Goal: Task Accomplishment & Management: Manage account settings

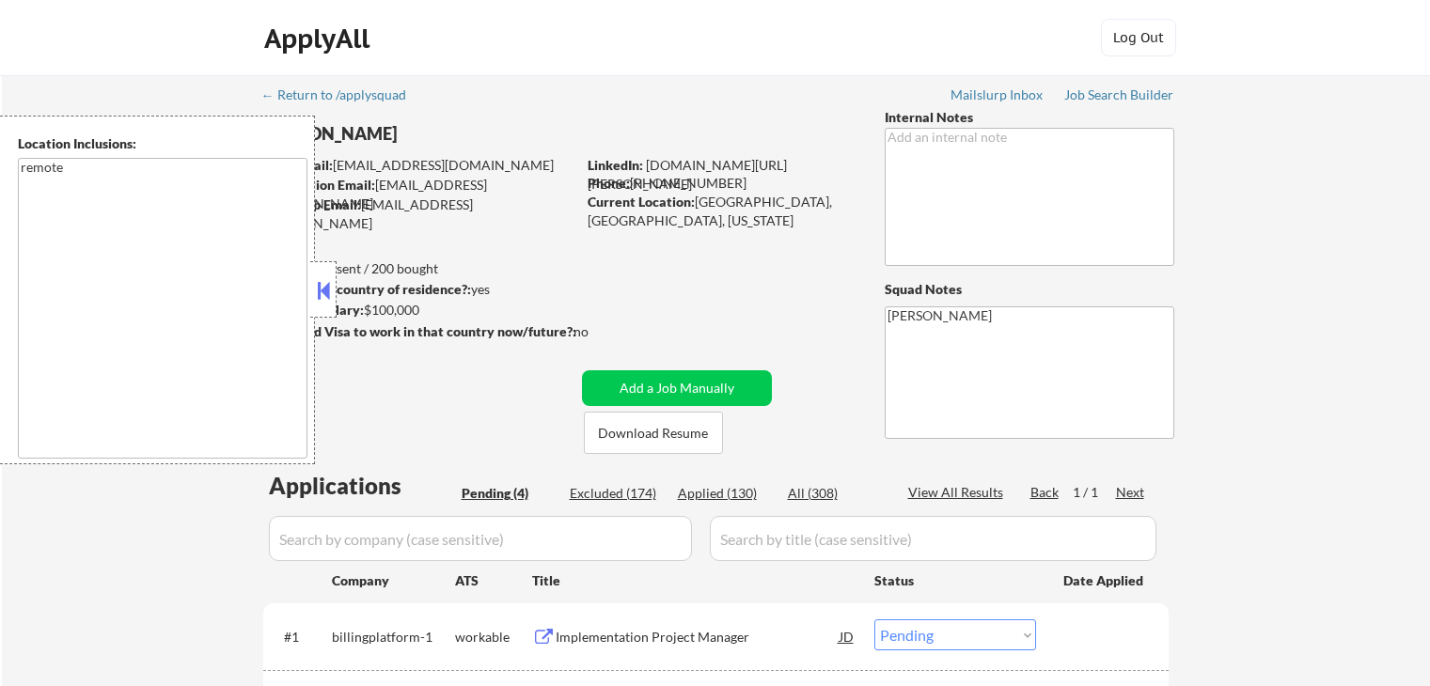
select select ""pending""
click at [323, 294] on button at bounding box center [323, 290] width 21 height 28
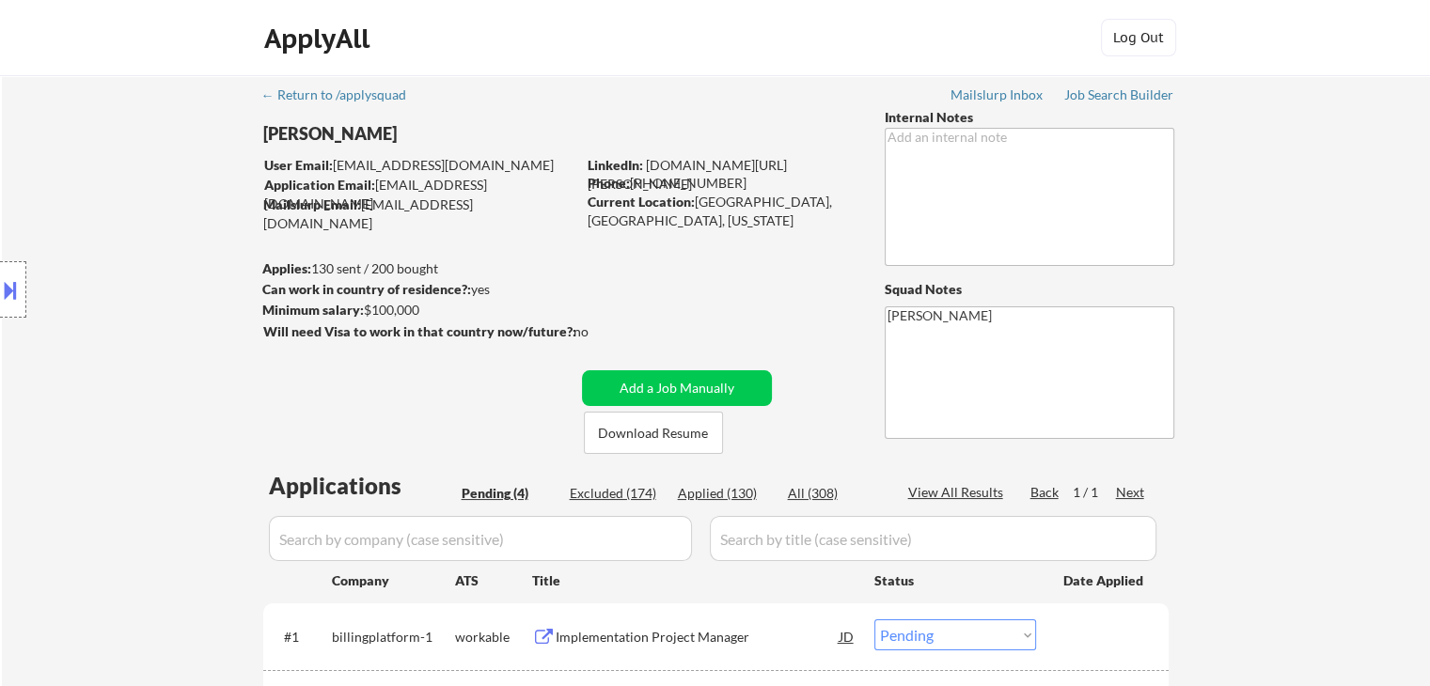
scroll to position [376, 0]
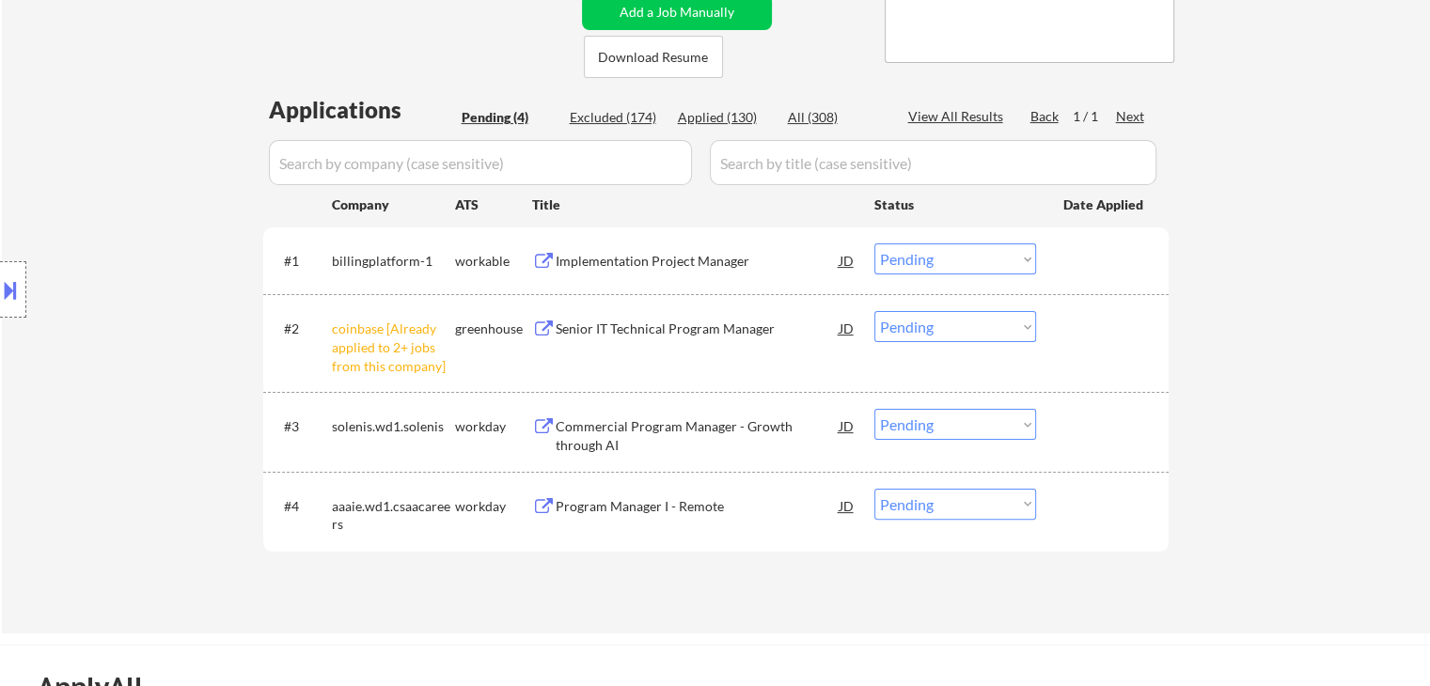
click at [899, 333] on select "Choose an option... Pending Applied Excluded (Questions) Excluded (Expired) Exc…" at bounding box center [956, 326] width 162 height 31
click at [875, 311] on select "Choose an option... Pending Applied Excluded (Questions) Excluded (Expired) Exc…" at bounding box center [956, 326] width 162 height 31
select select ""pending""
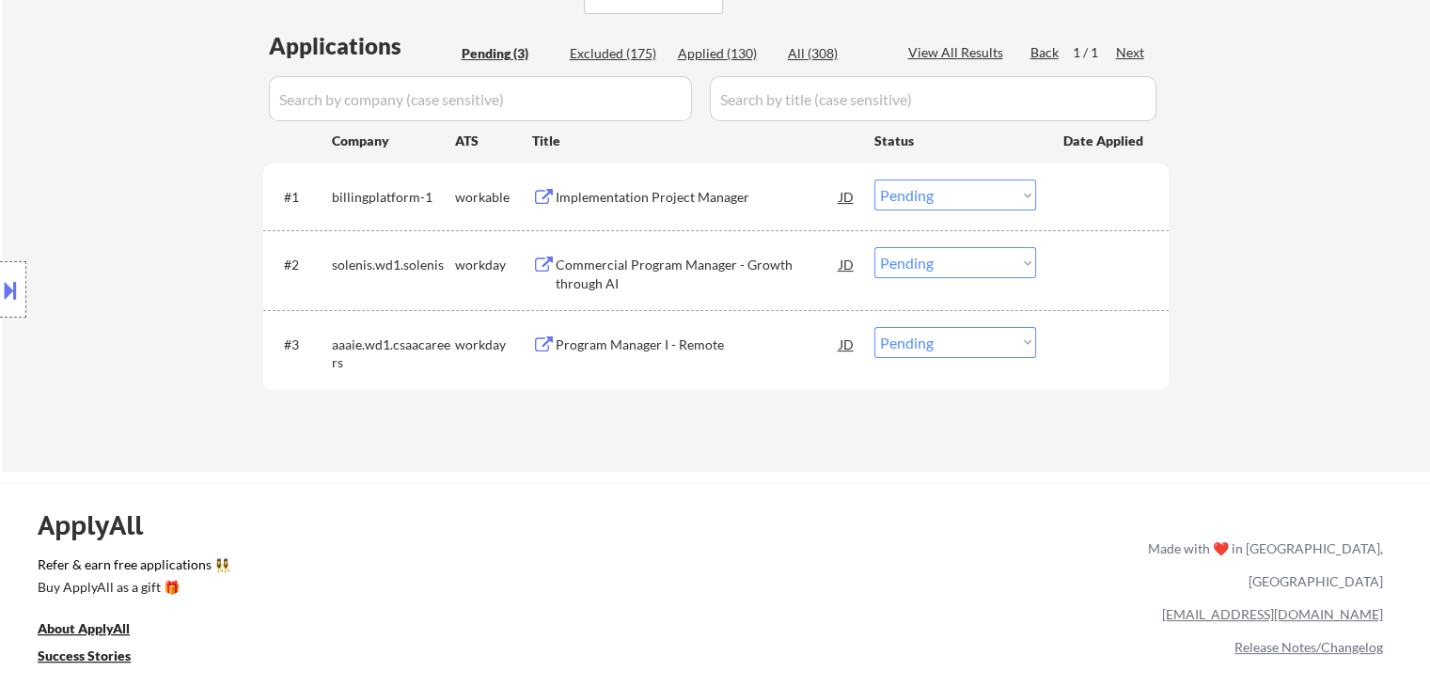
scroll to position [470, 0]
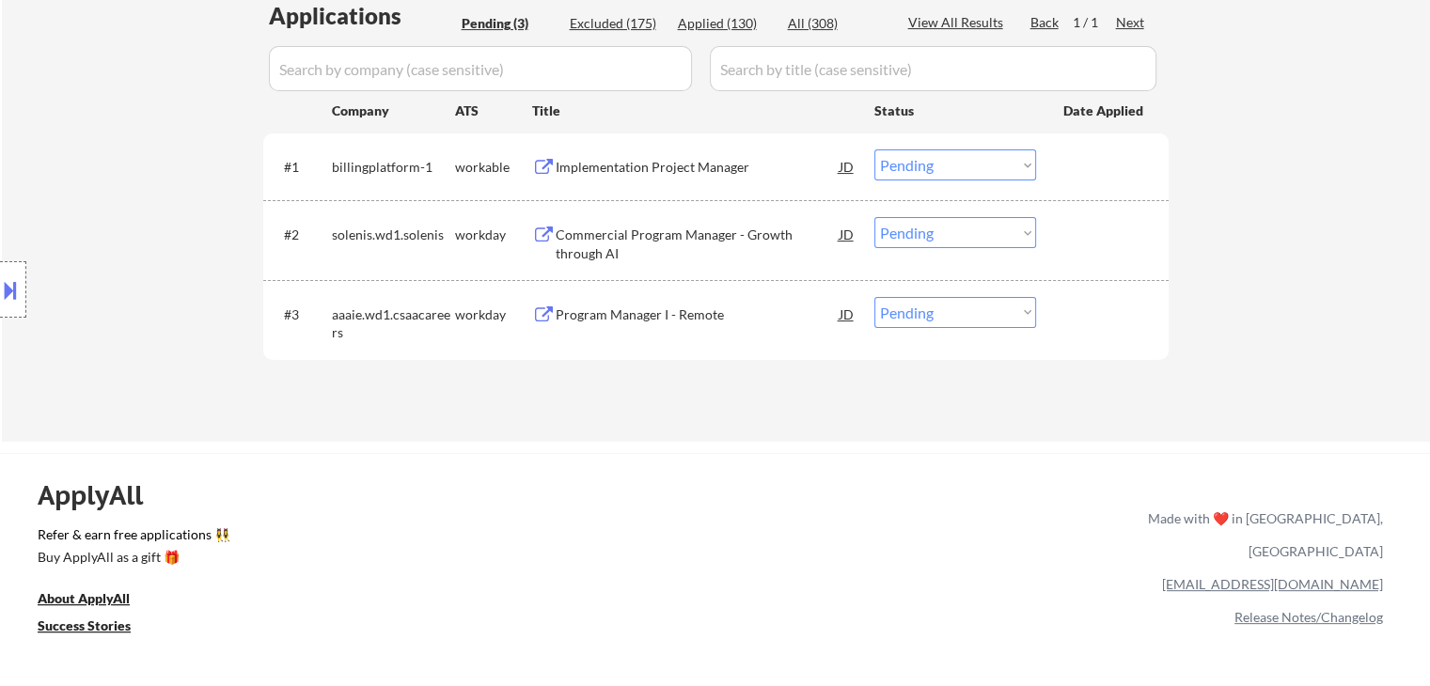
click at [601, 163] on div "Implementation Project Manager" at bounding box center [698, 167] width 284 height 19
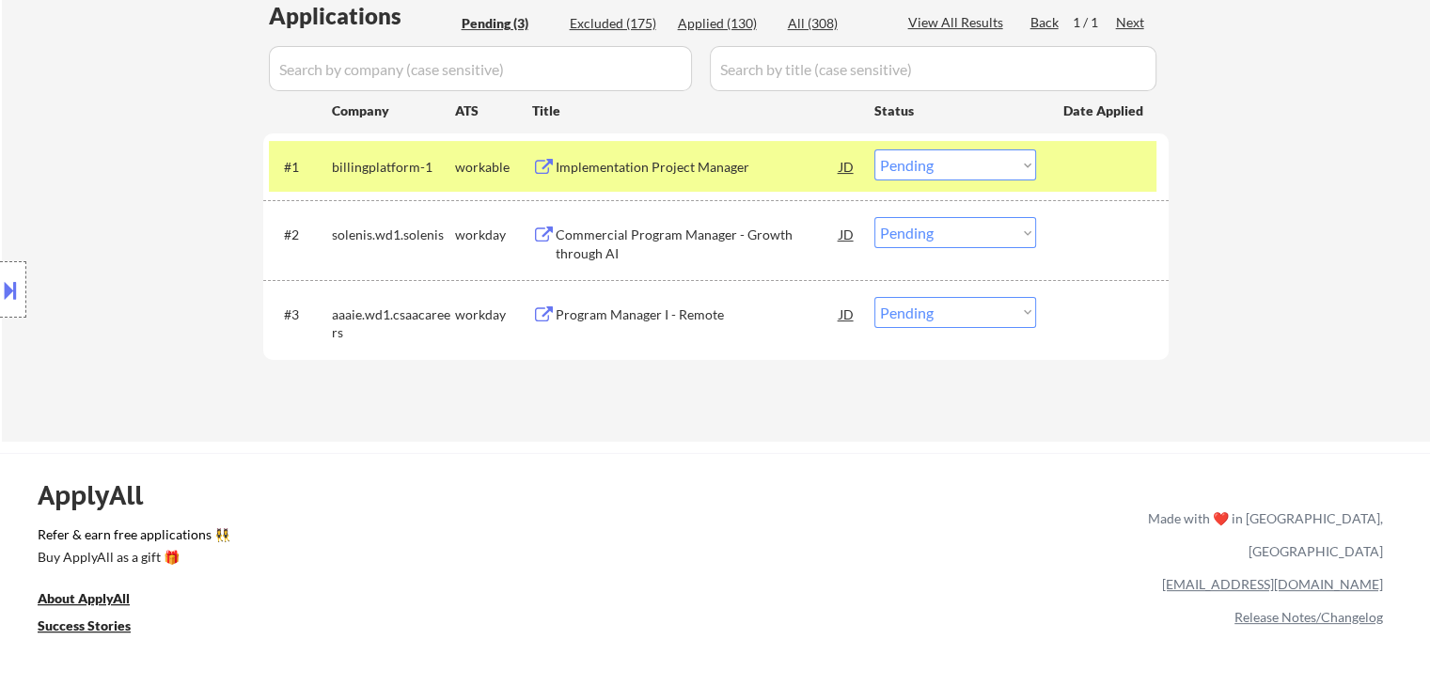
click at [606, 240] on div "Commercial Program Manager - Growth through AI" at bounding box center [698, 244] width 284 height 37
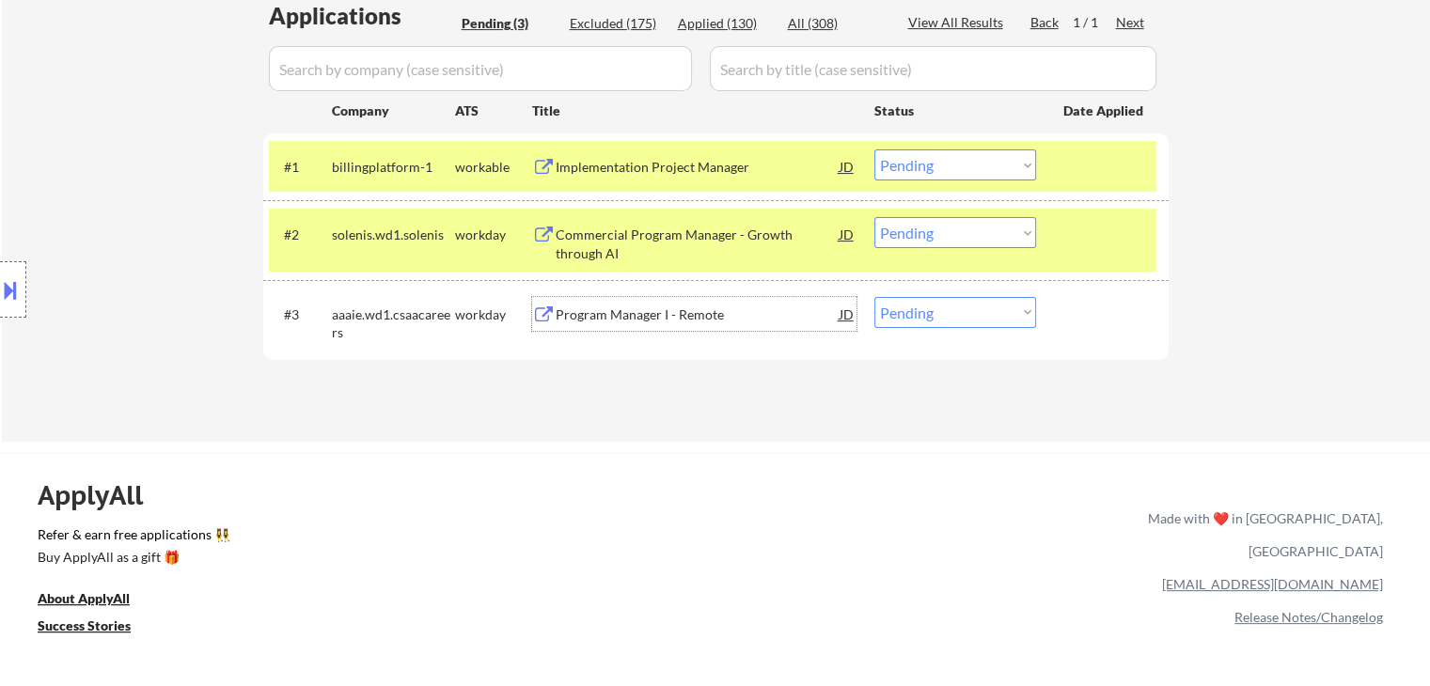
click at [633, 318] on div "Program Manager I - Remote" at bounding box center [698, 315] width 284 height 19
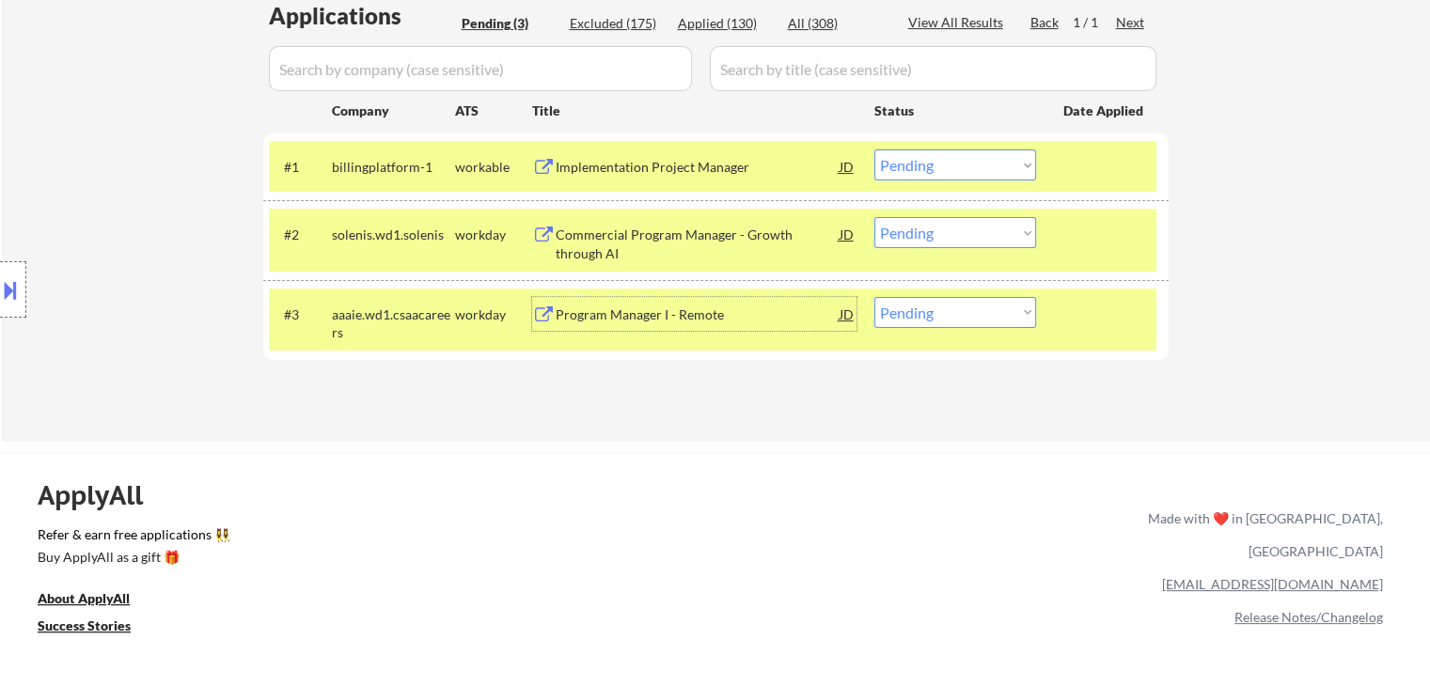
click at [927, 159] on select "Choose an option... Pending Applied Excluded (Questions) Excluded (Expired) Exc…" at bounding box center [956, 165] width 162 height 31
click at [875, 150] on select "Choose an option... Pending Applied Excluded (Questions) Excluded (Expired) Exc…" at bounding box center [956, 165] width 162 height 31
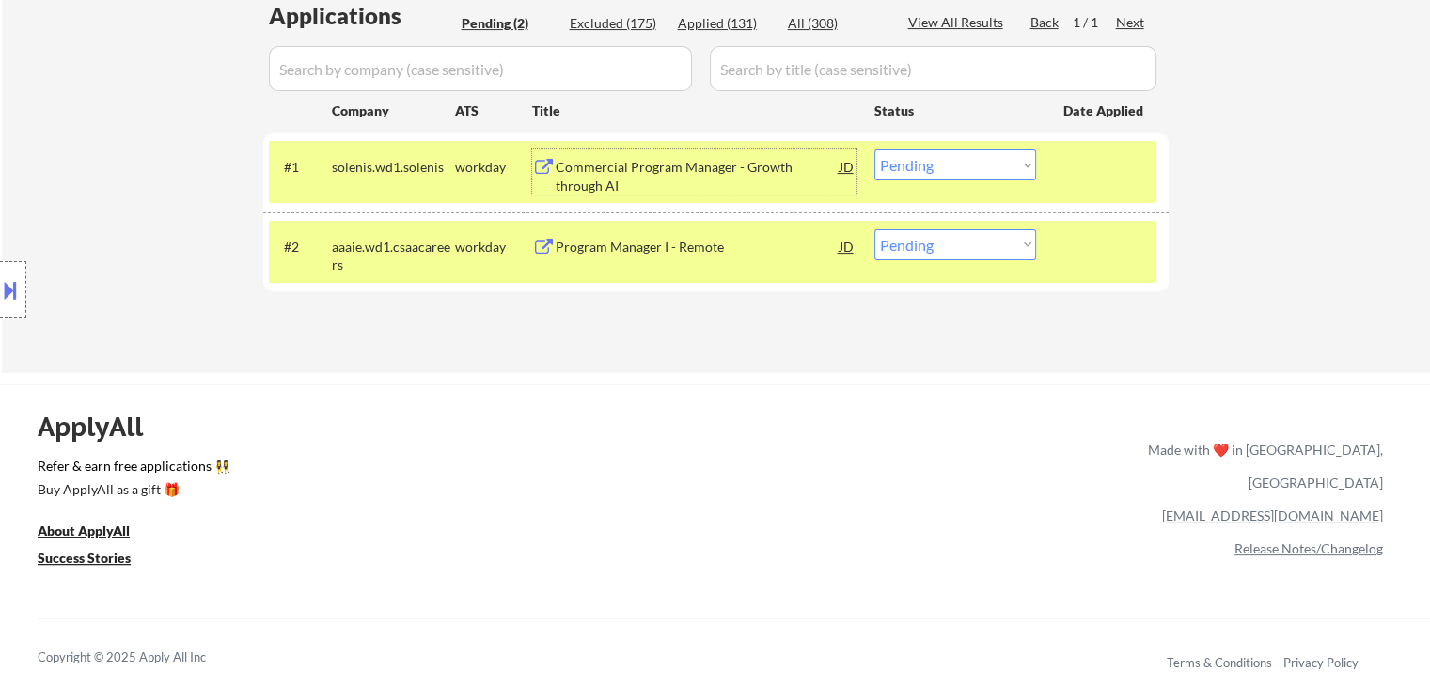
click at [643, 174] on div "Commercial Program Manager - Growth through AI" at bounding box center [698, 176] width 284 height 37
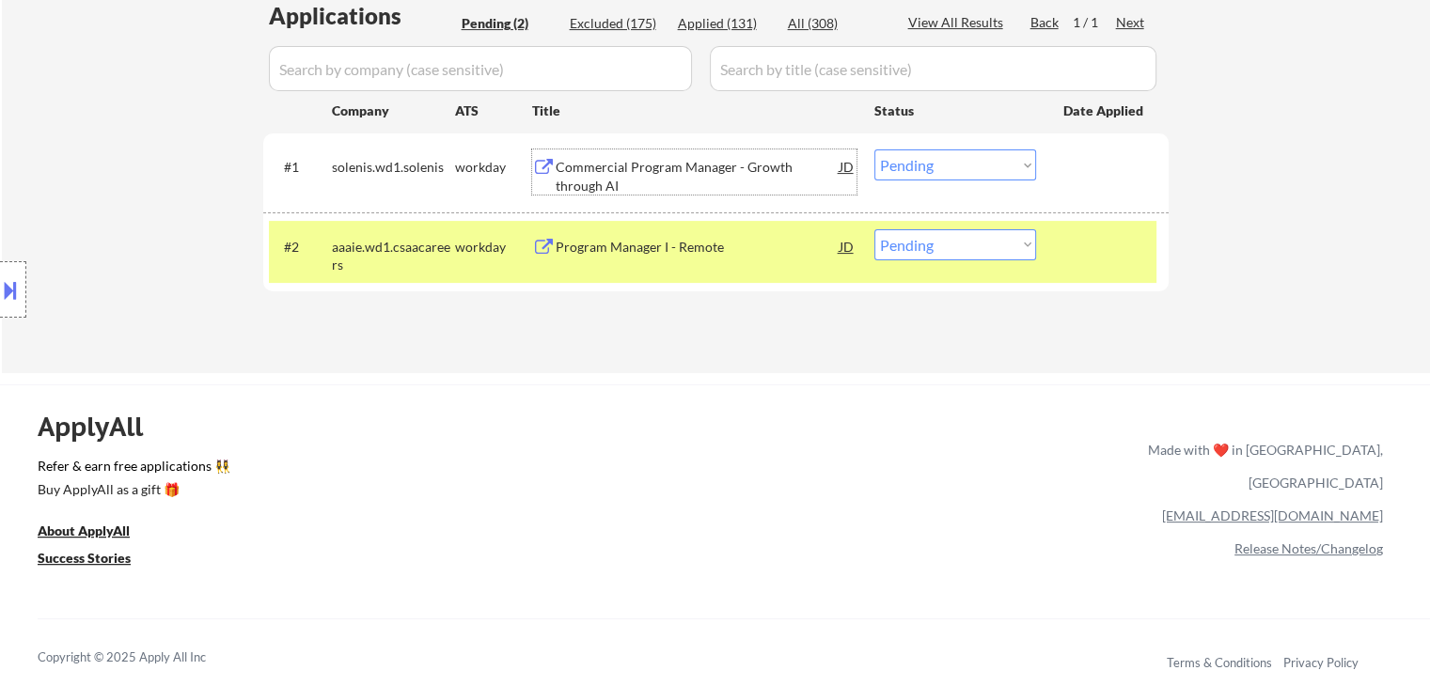
click at [895, 163] on select "Choose an option... Pending Applied Excluded (Questions) Excluded (Expired) Exc…" at bounding box center [956, 165] width 162 height 31
click at [875, 150] on select "Choose an option... Pending Applied Excluded (Questions) Excluded (Expired) Exc…" at bounding box center [956, 165] width 162 height 31
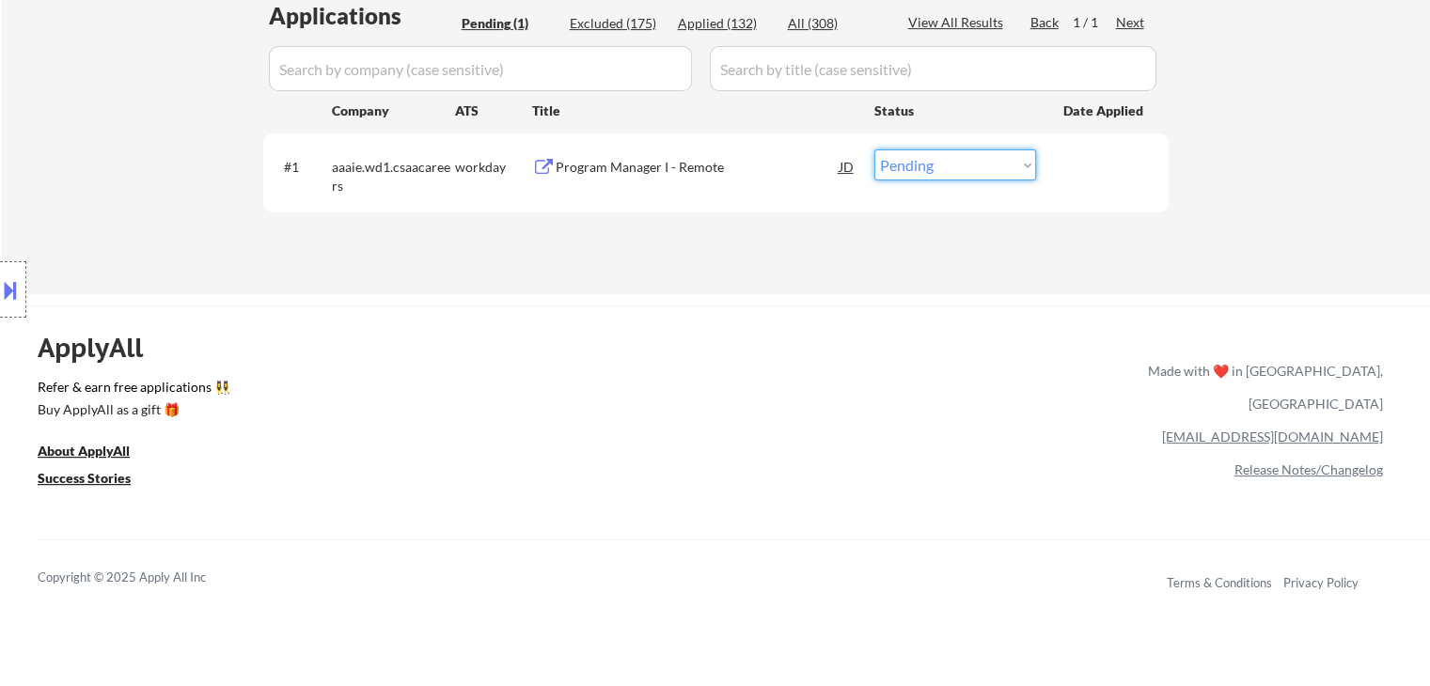
drag, startPoint x: 911, startPoint y: 166, endPoint x: 912, endPoint y: 179, distance: 12.3
click at [911, 166] on select "Choose an option... Pending Applied Excluded (Questions) Excluded (Expired) Exc…" at bounding box center [956, 165] width 162 height 31
select select ""applied""
click at [875, 150] on select "Choose an option... Pending Applied Excluded (Questions) Excluded (Expired) Exc…" at bounding box center [956, 165] width 162 height 31
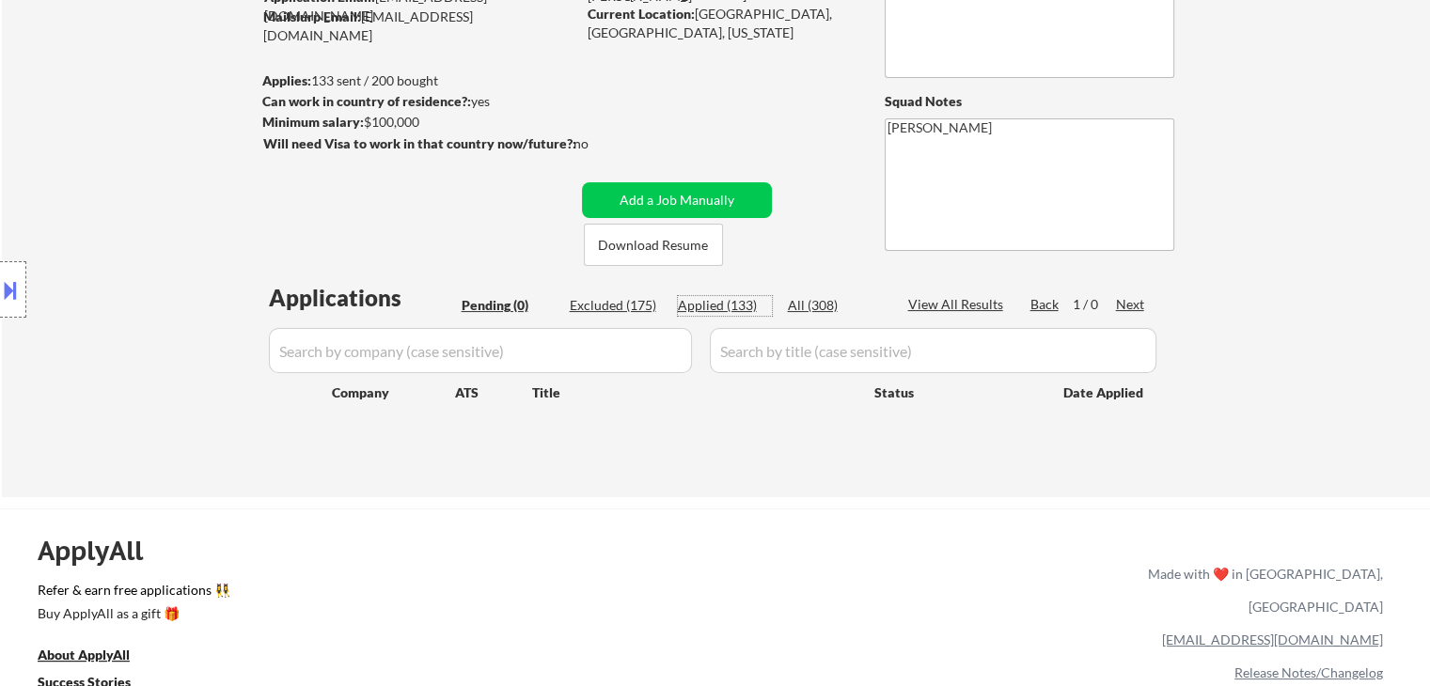
click at [718, 306] on div "Applied (133)" at bounding box center [725, 305] width 94 height 19
select select ""applied""
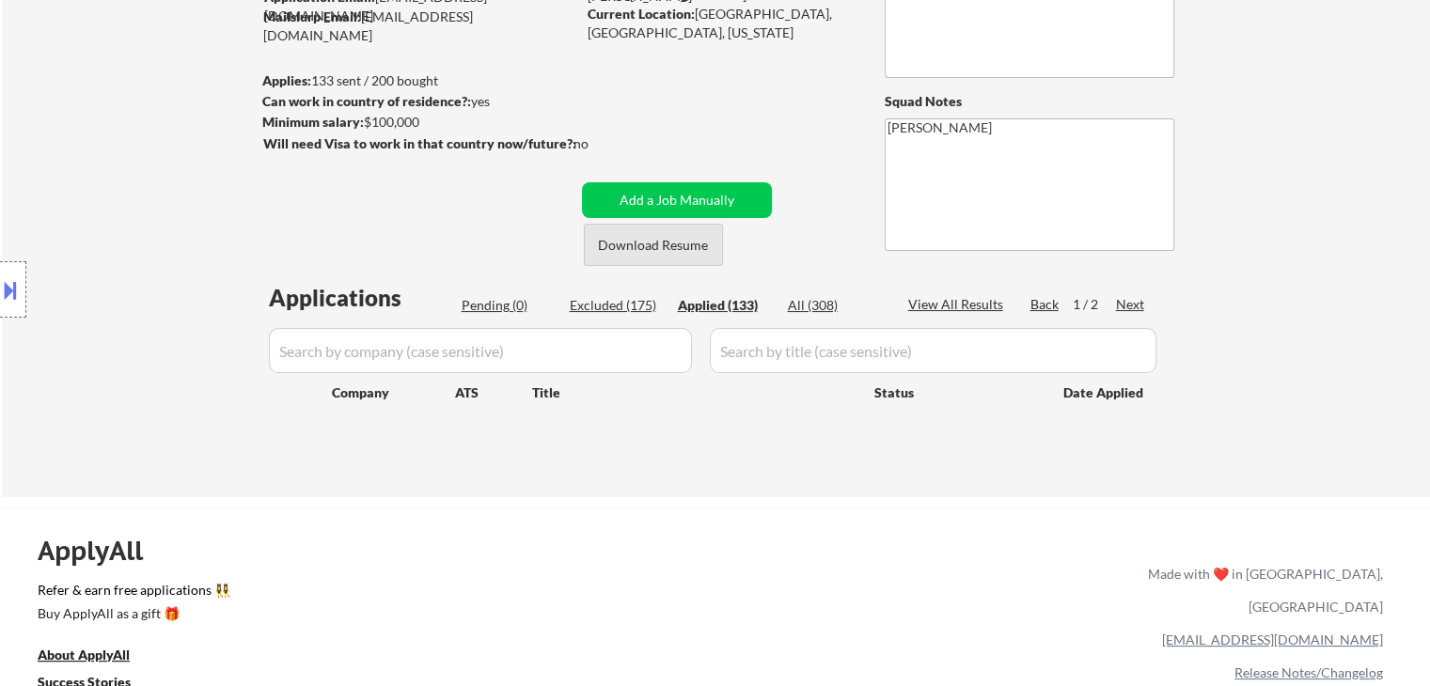
select select ""applied""
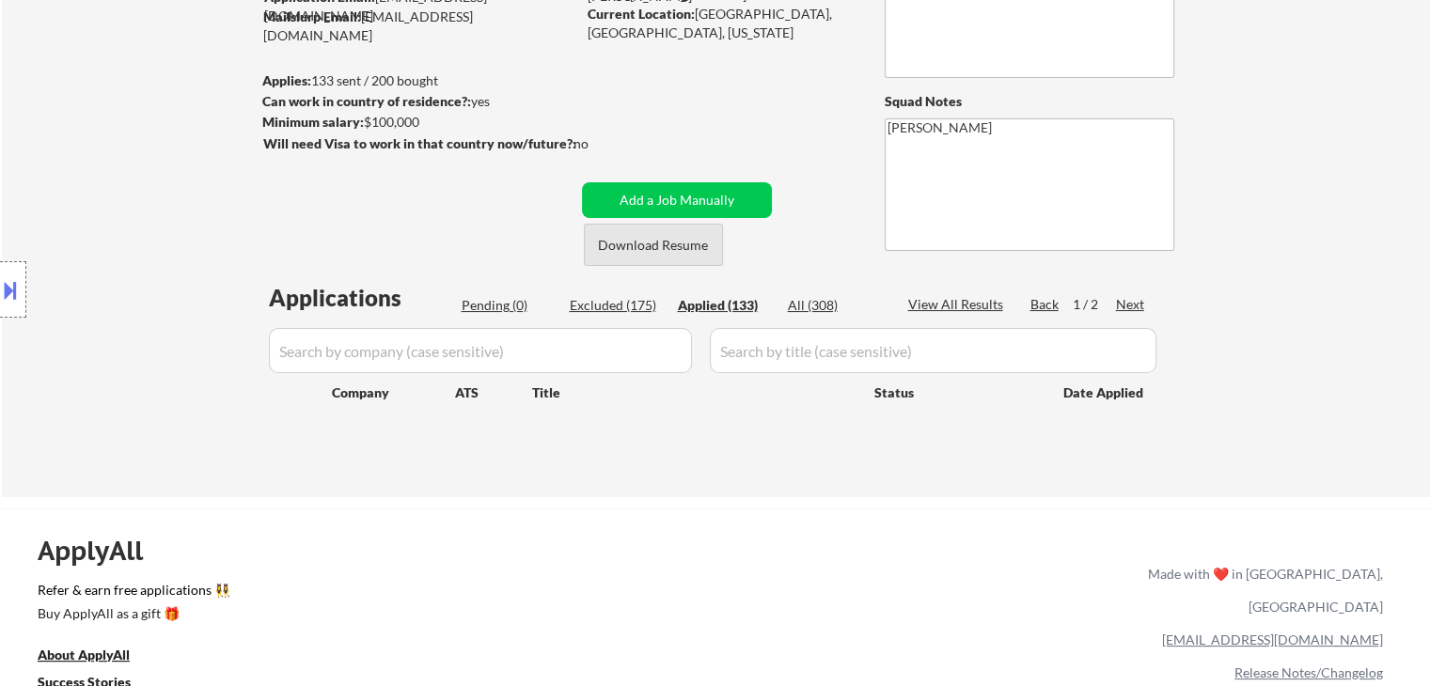
select select ""applied""
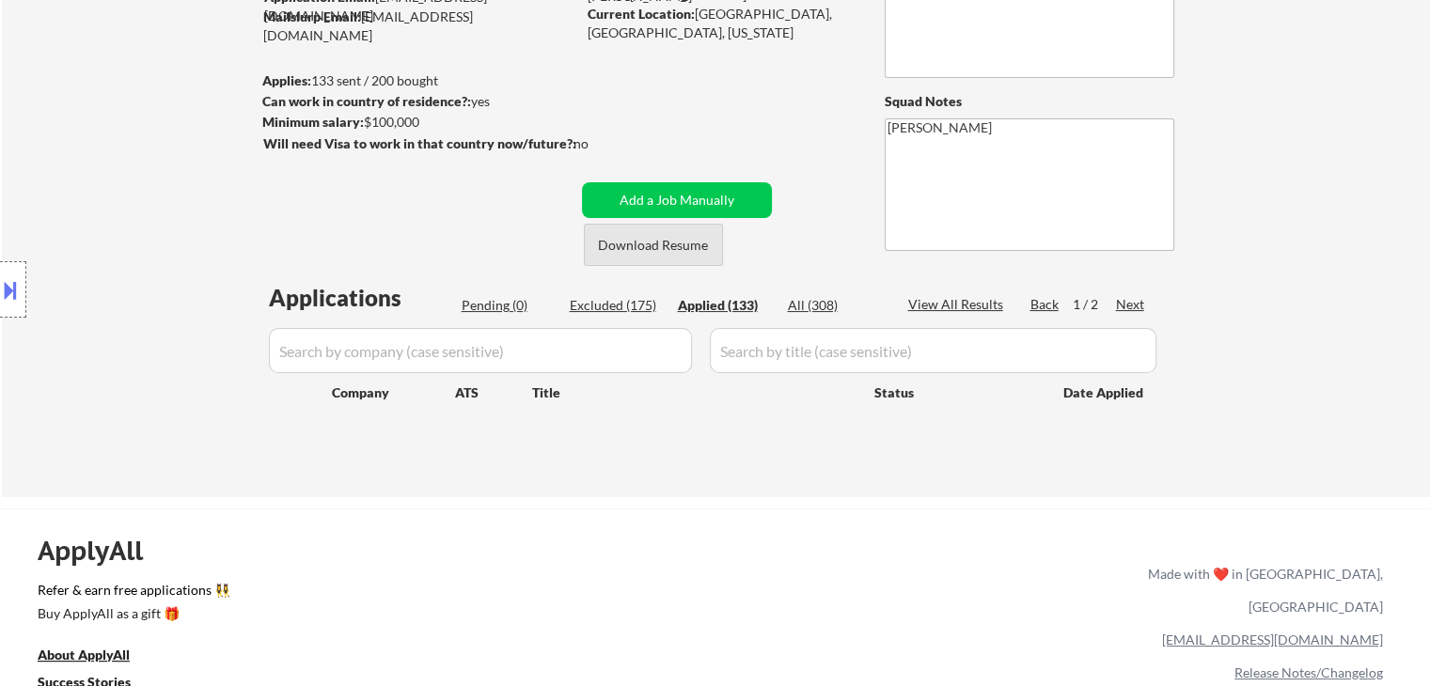
select select ""applied""
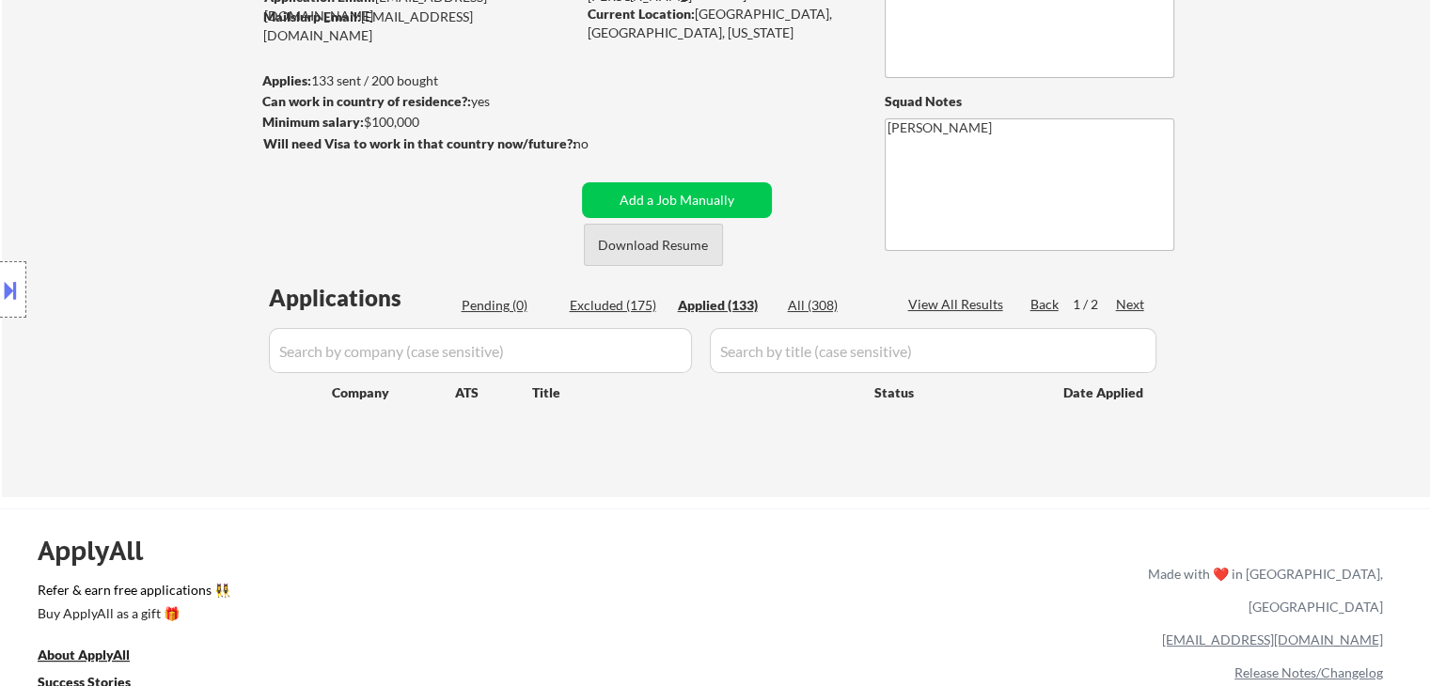
select select ""applied""
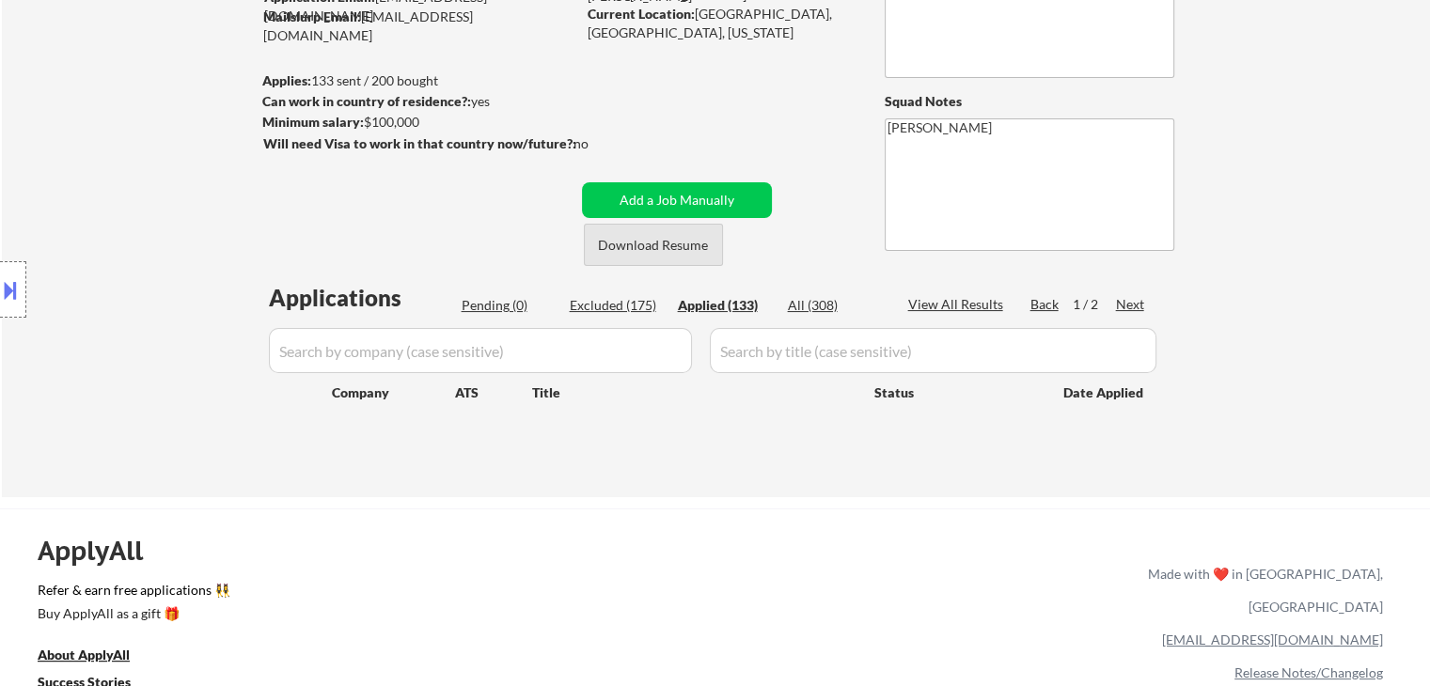
select select ""applied""
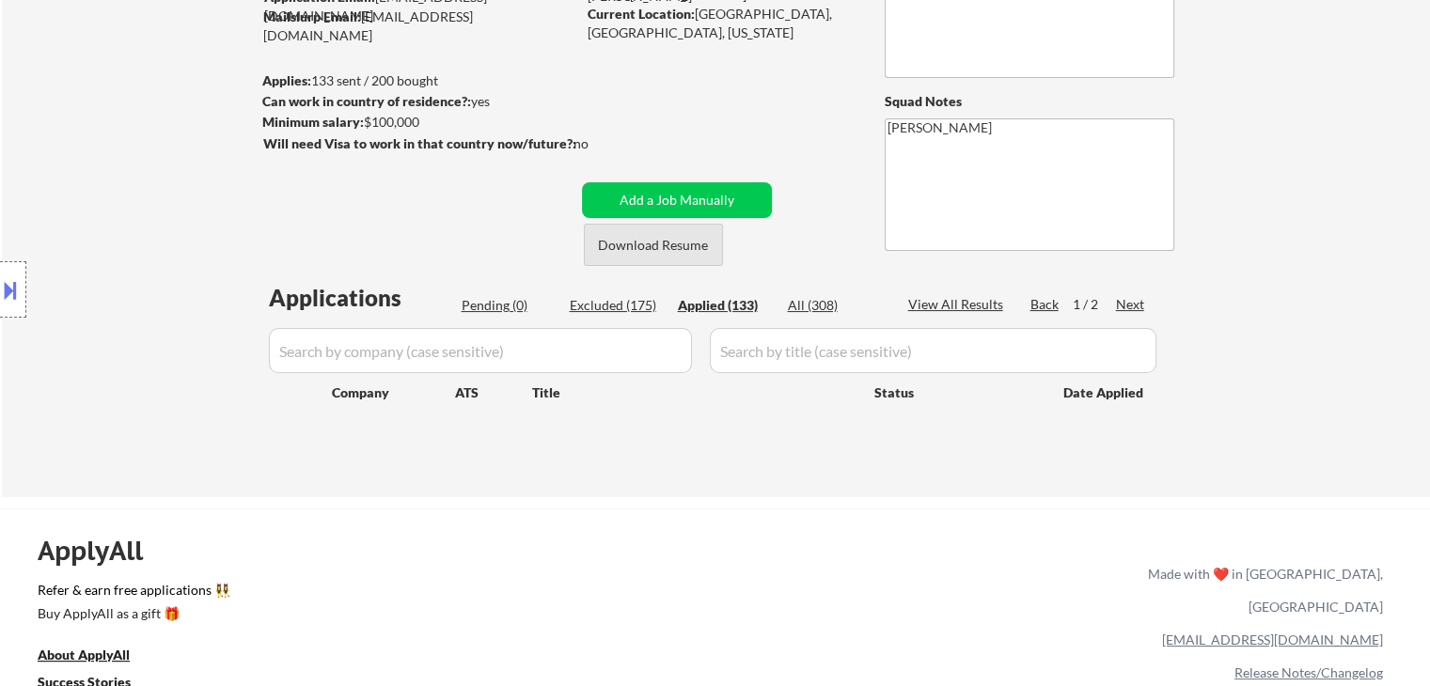
select select ""applied""
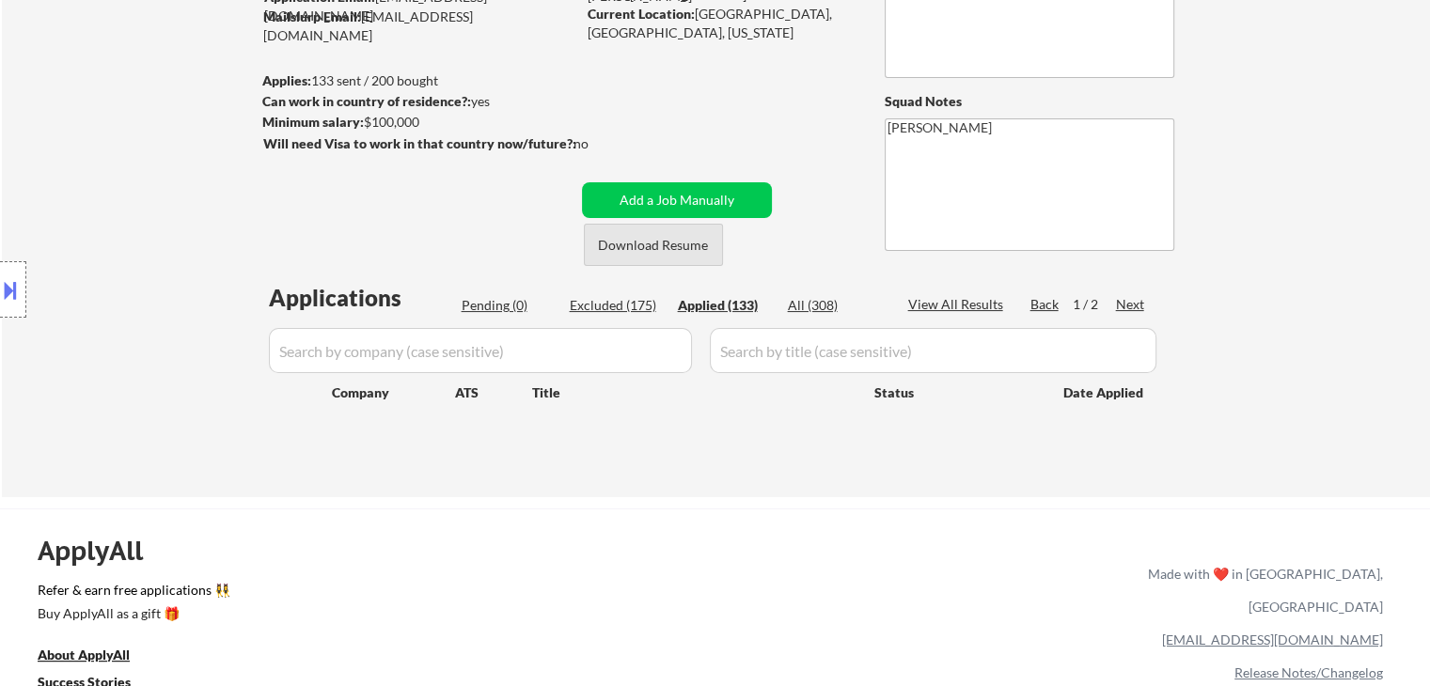
select select ""applied""
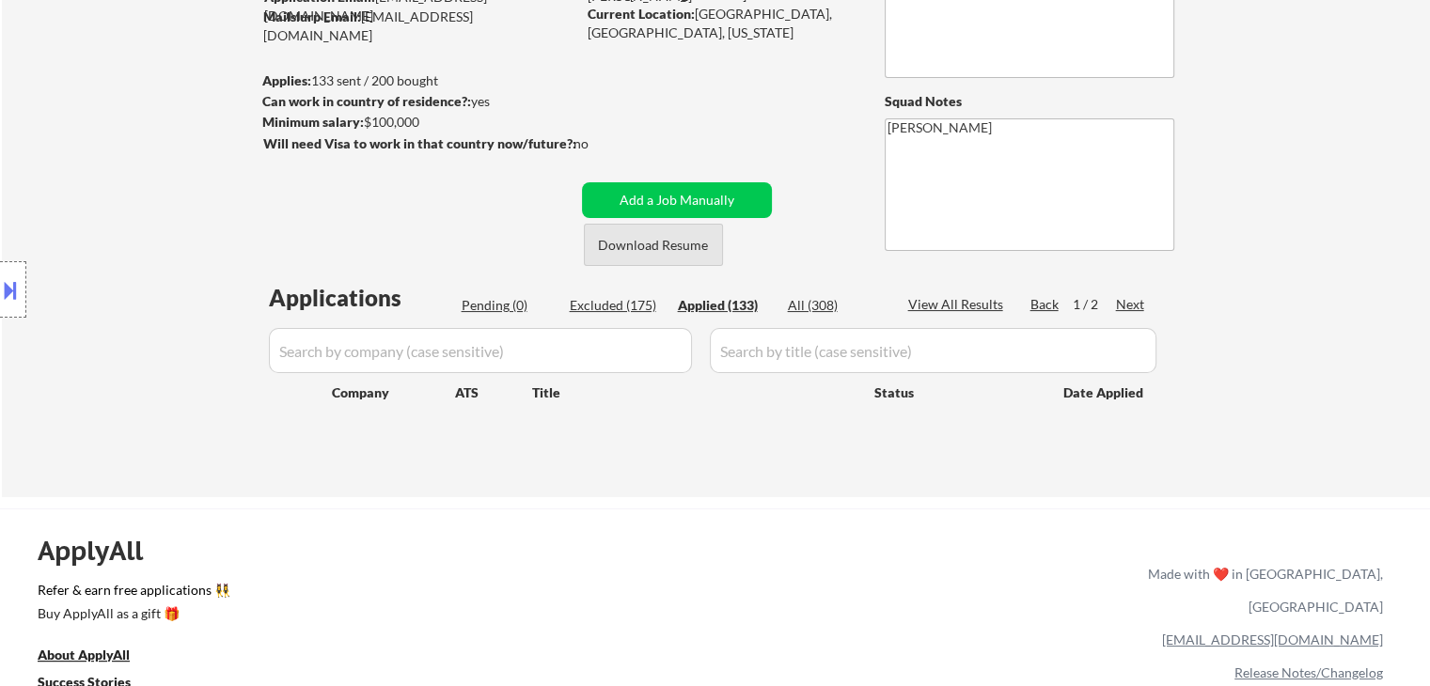
select select ""applied""
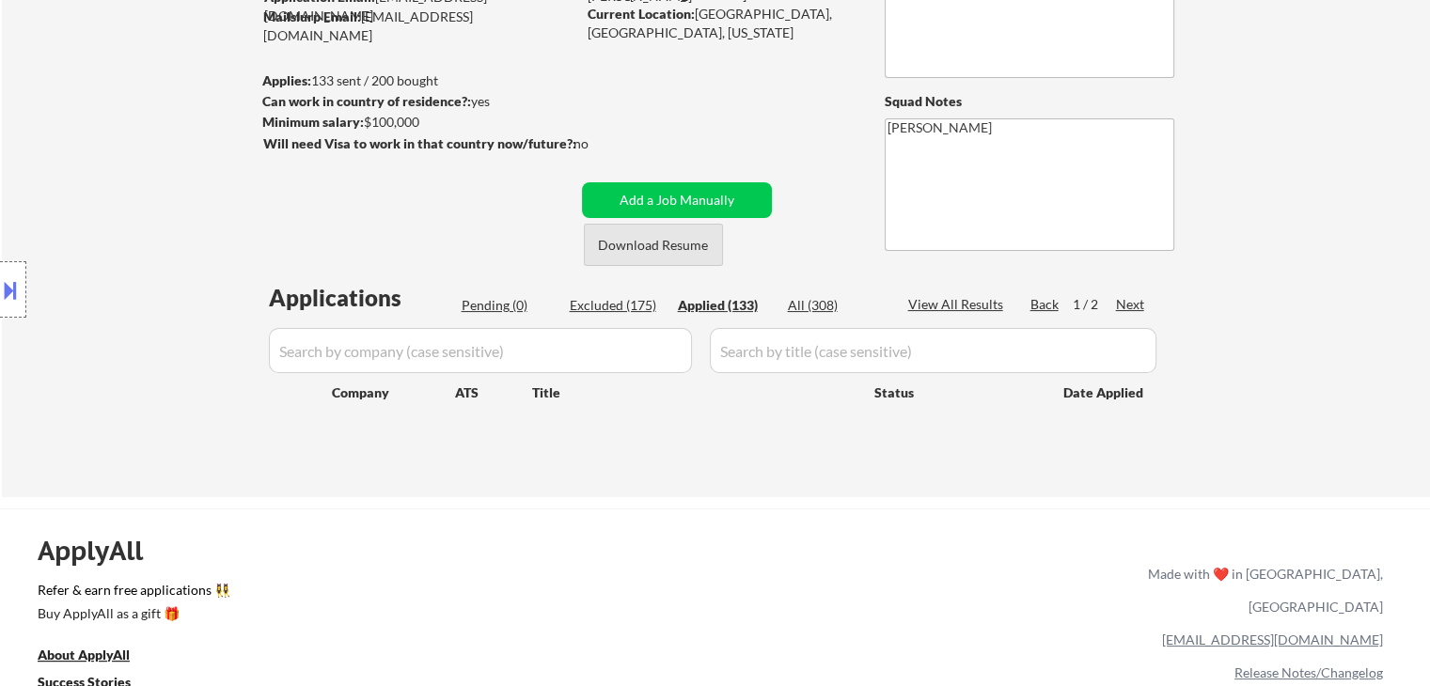
select select ""applied""
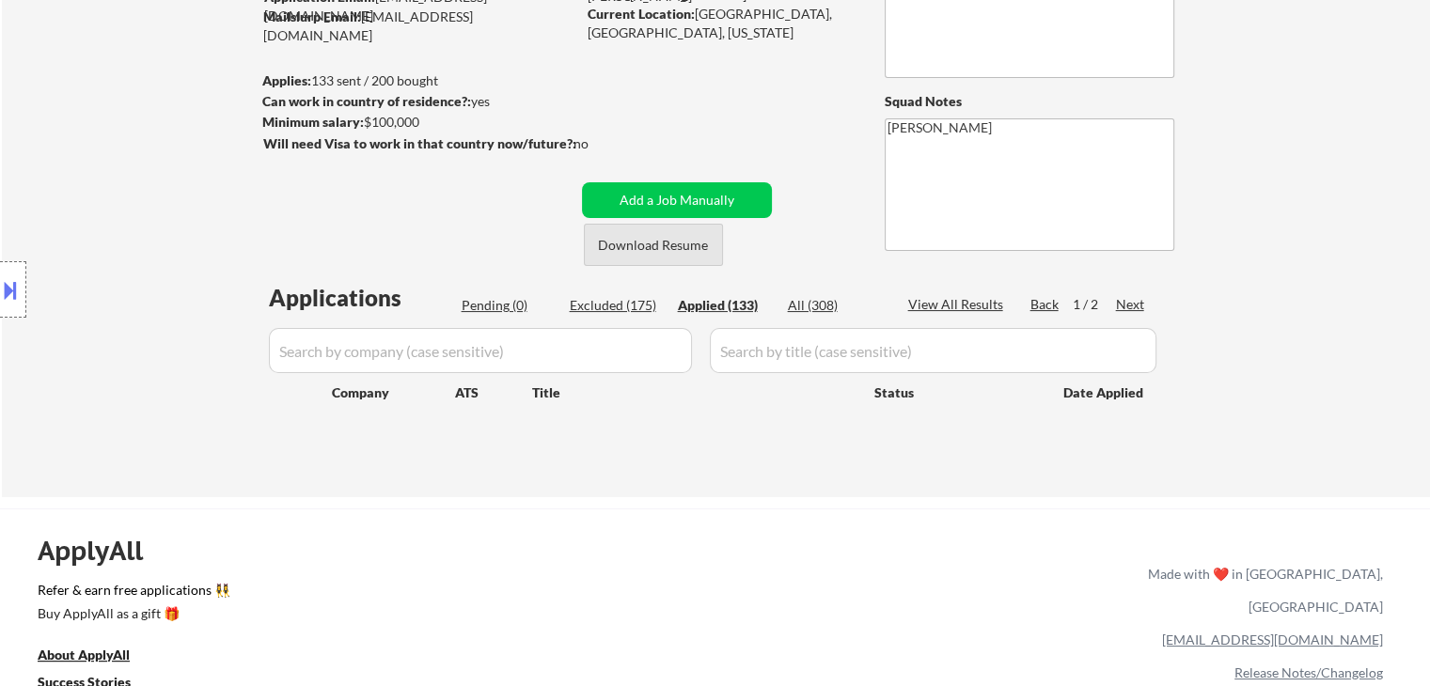
select select ""applied""
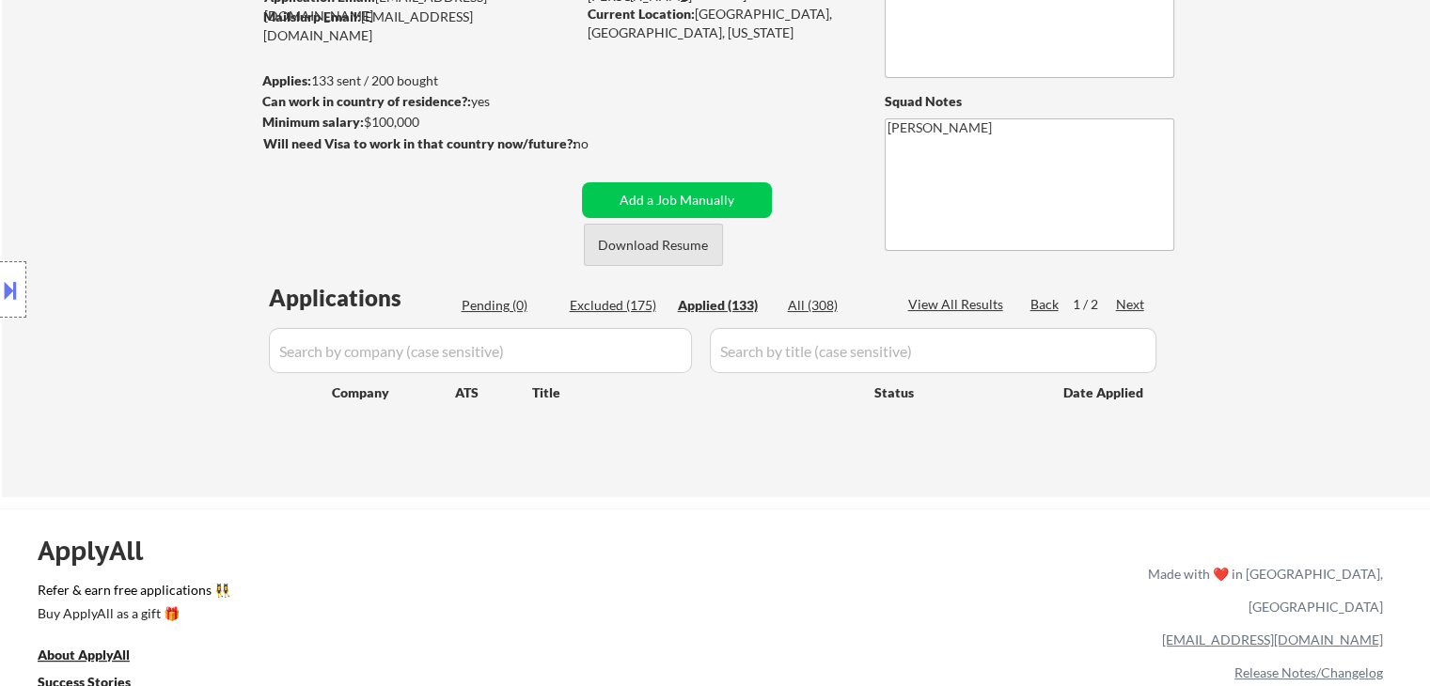
select select ""applied""
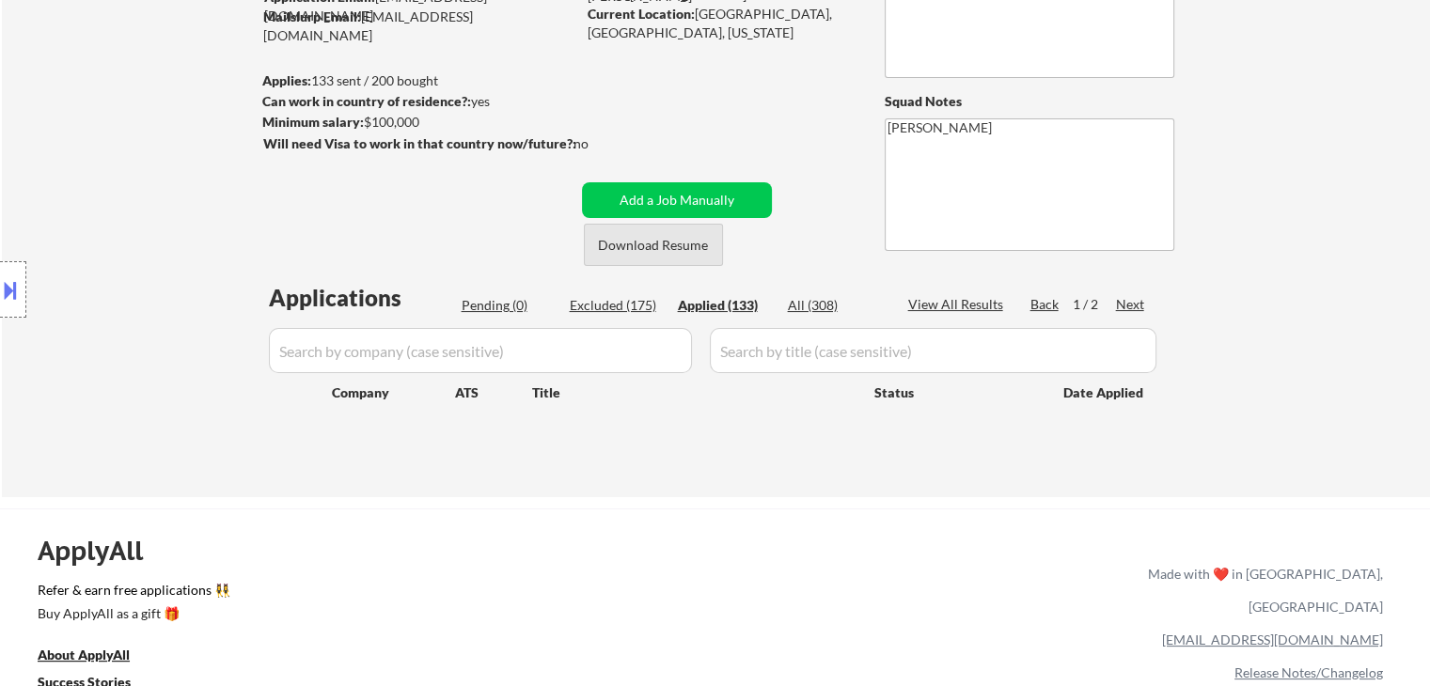
select select ""applied""
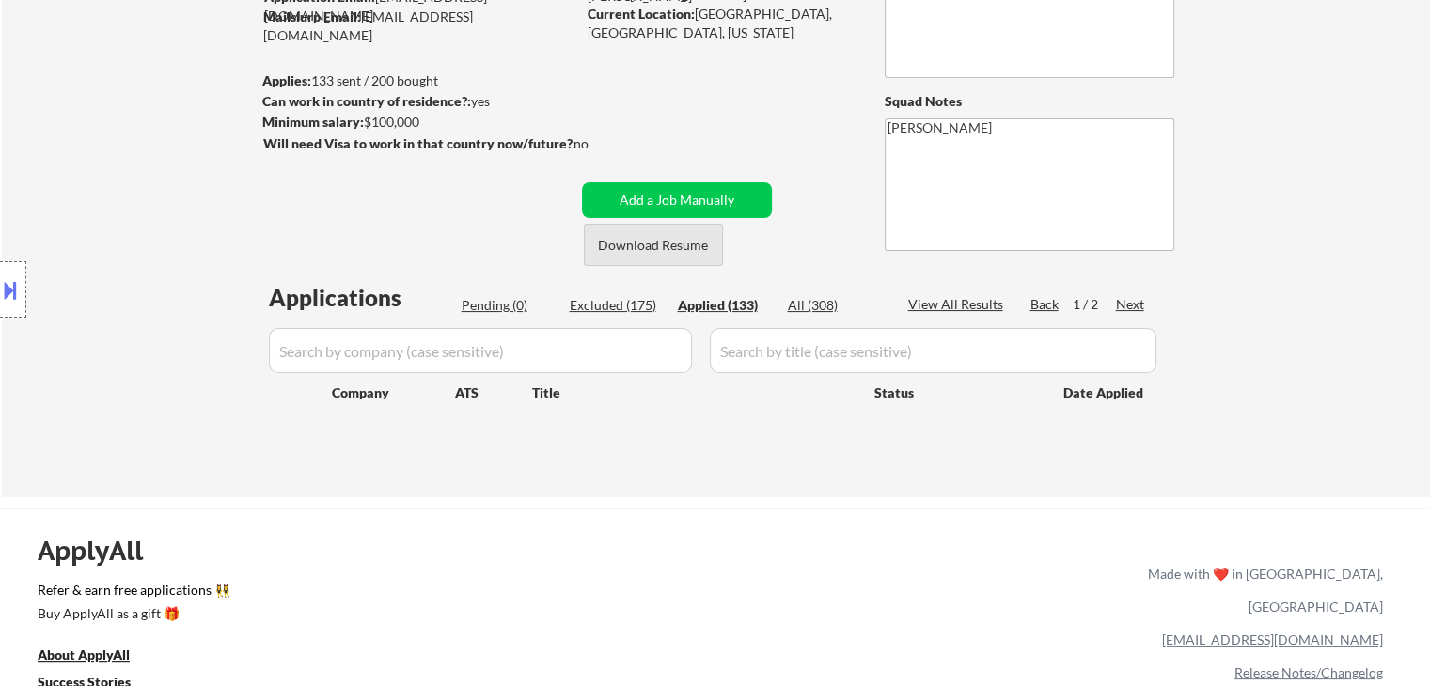
select select ""applied""
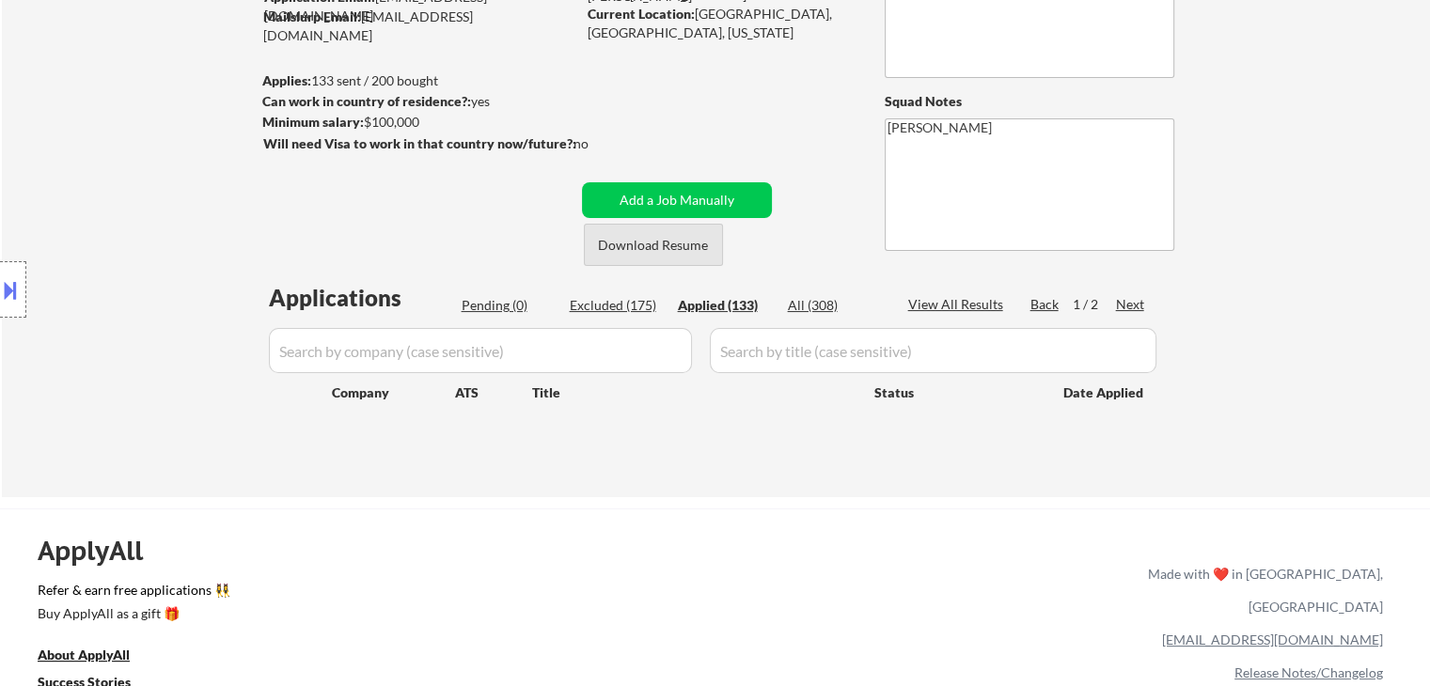
select select ""applied""
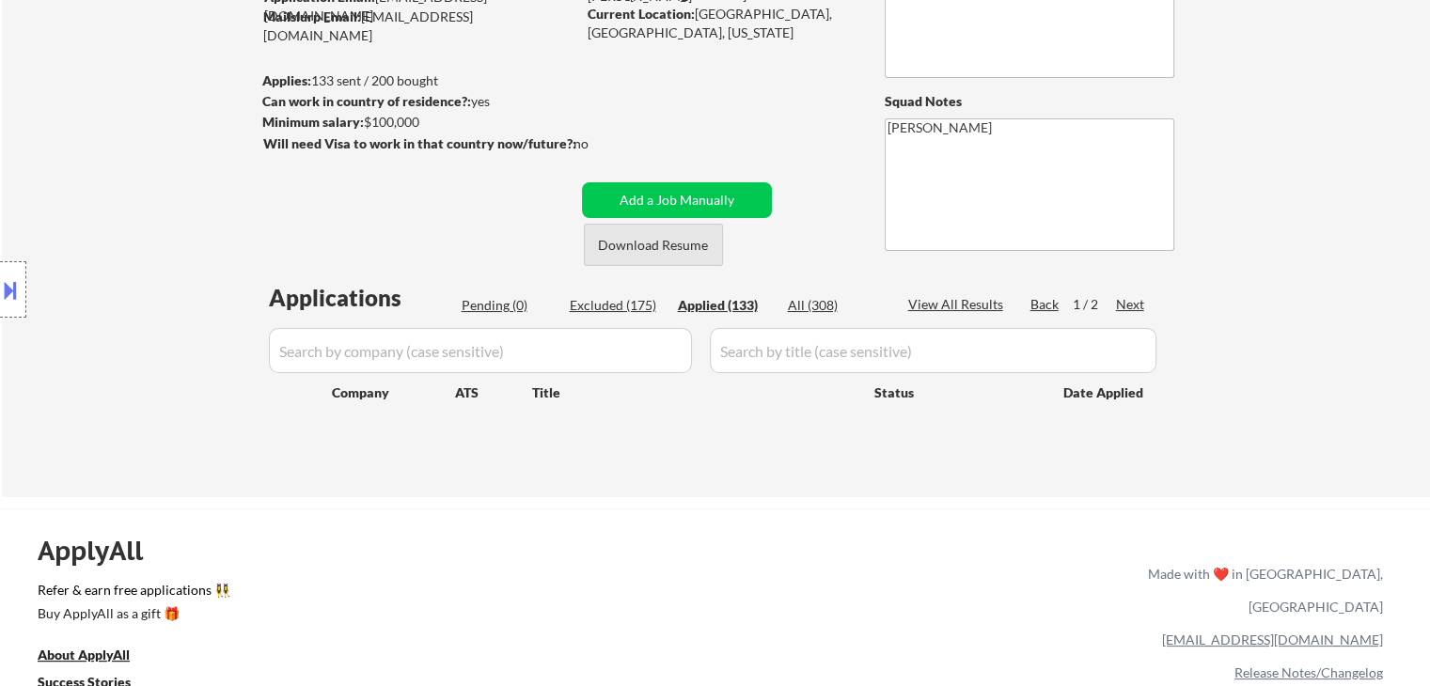
select select ""applied""
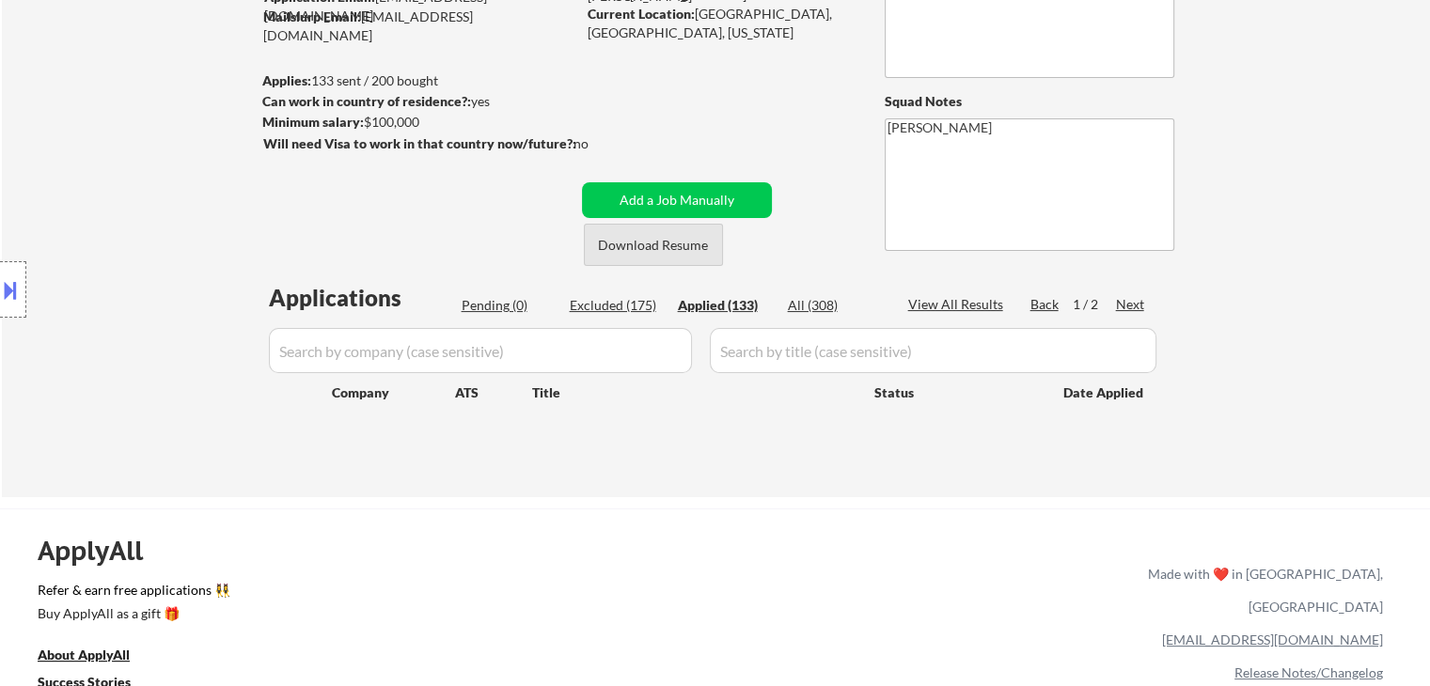
select select ""applied""
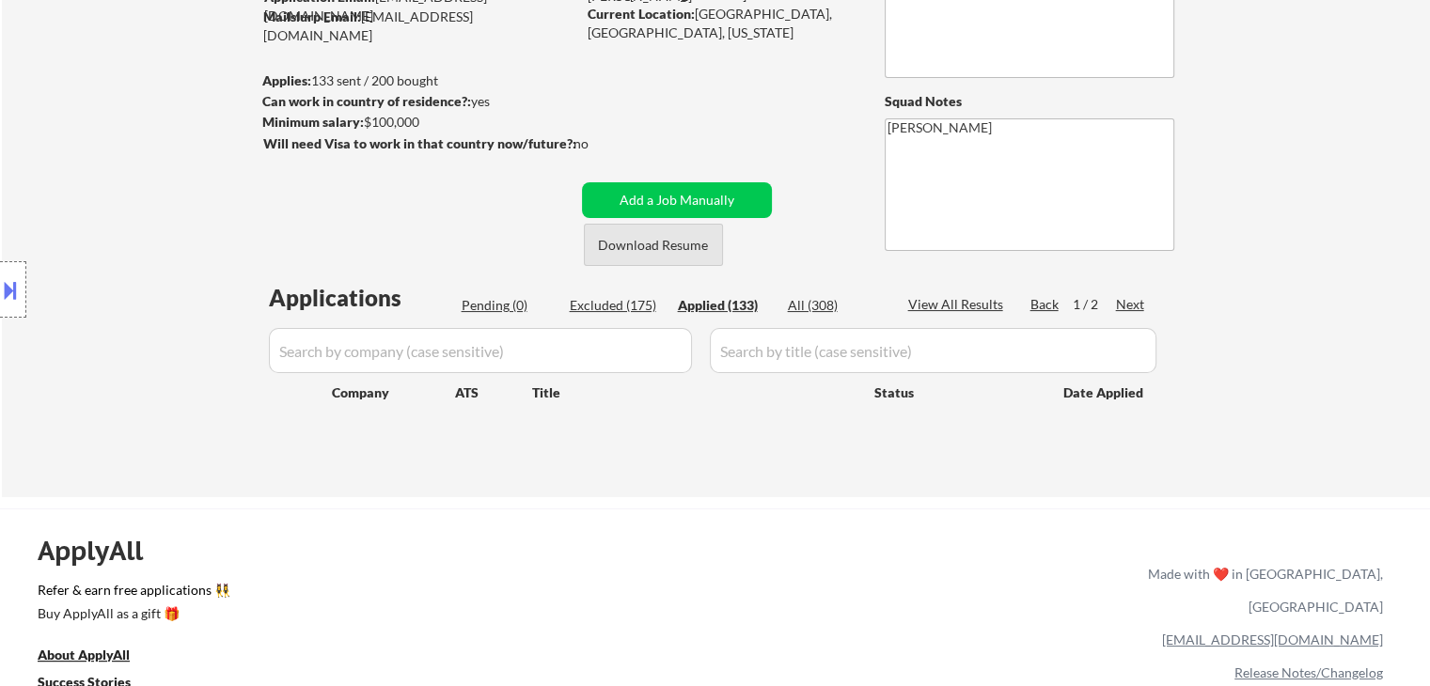
select select ""applied""
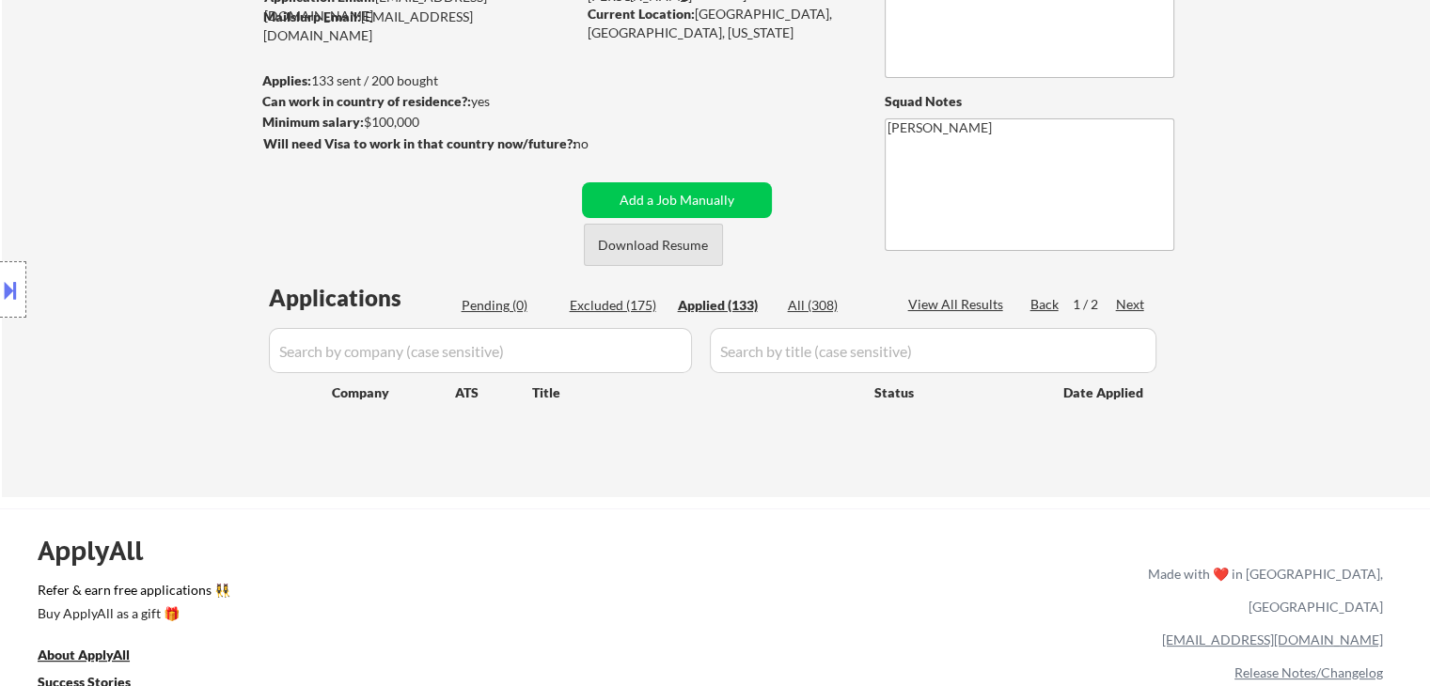
select select ""applied""
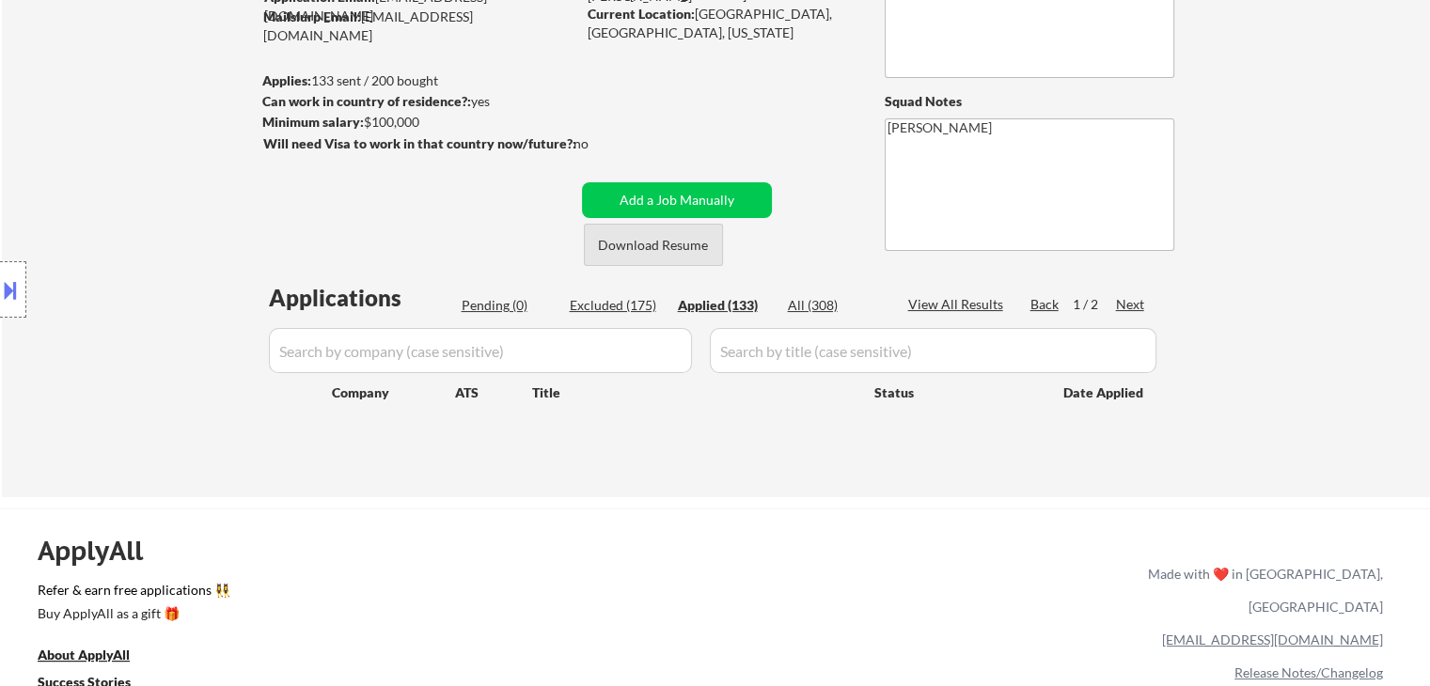
select select ""applied""
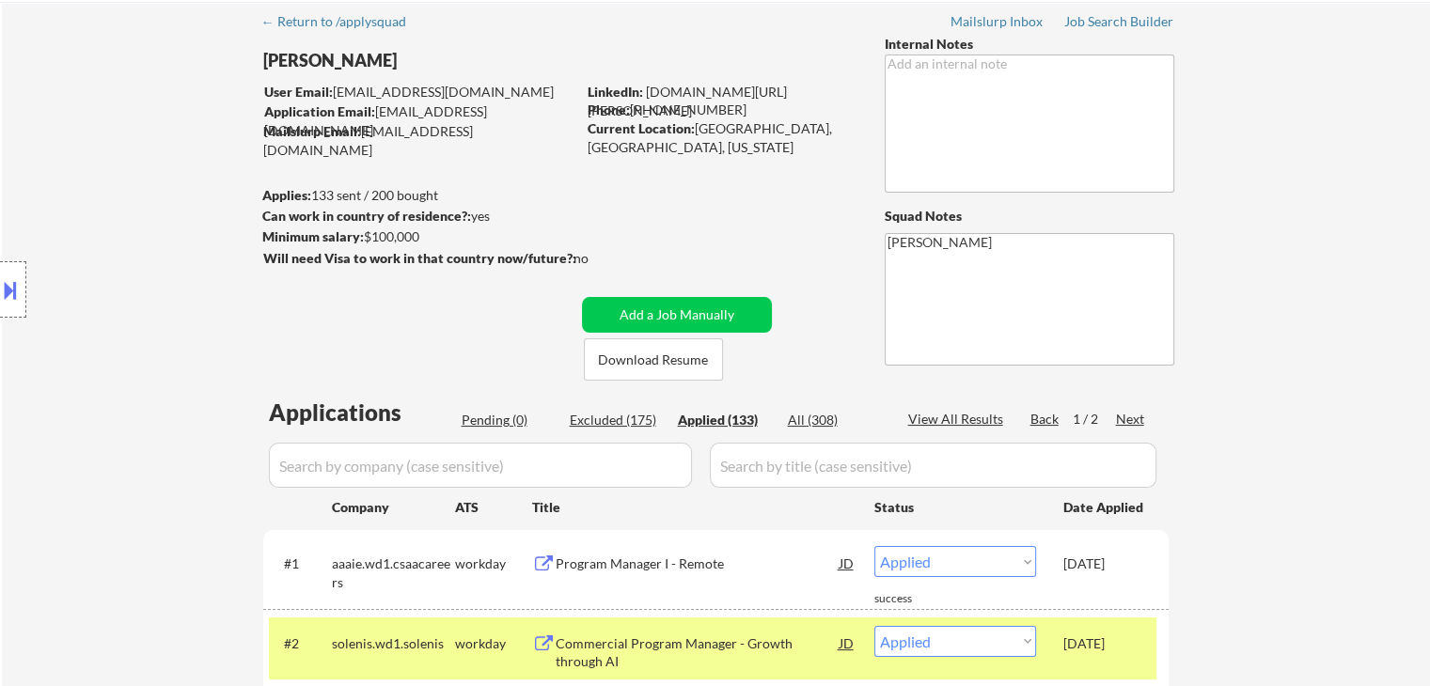
scroll to position [0, 0]
